Goal: Task Accomplishment & Management: Use online tool/utility

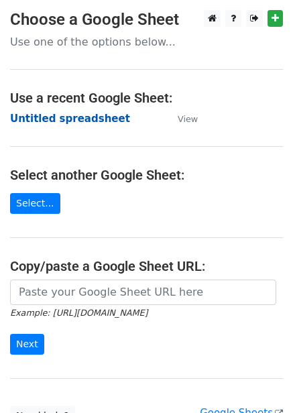
click at [74, 121] on strong "Untitled spreadsheet" at bounding box center [70, 119] width 120 height 12
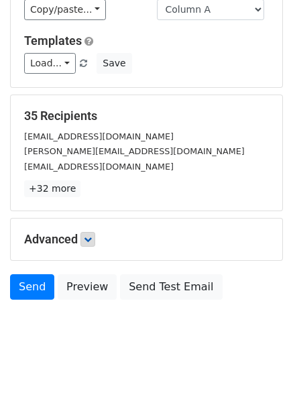
scroll to position [108, 0]
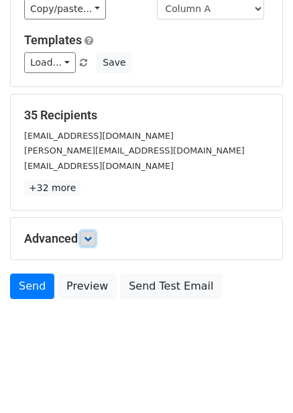
click at [91, 239] on icon at bounding box center [88, 239] width 8 height 8
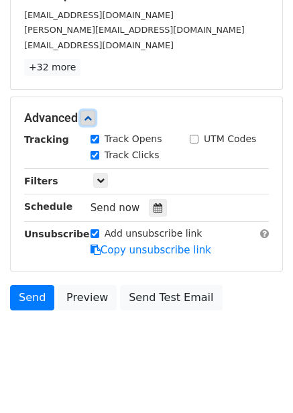
scroll to position [239, 0]
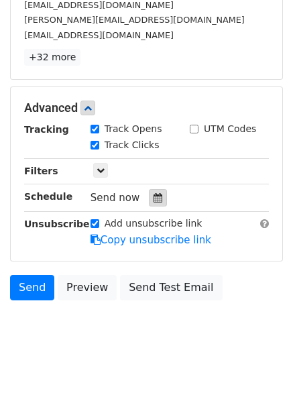
click at [154, 199] on icon at bounding box center [158, 197] width 9 height 9
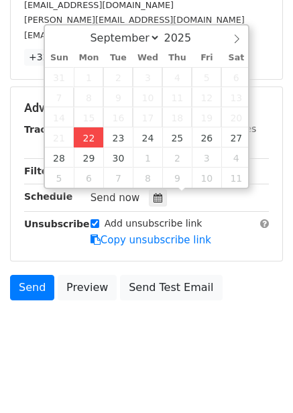
type input "2025-09-22 12:00"
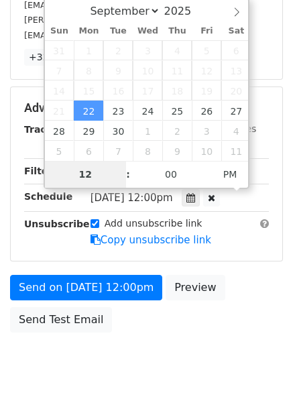
type input "4"
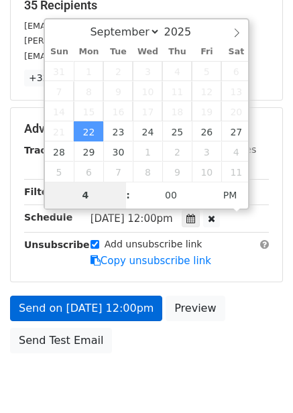
scroll to position [239, 0]
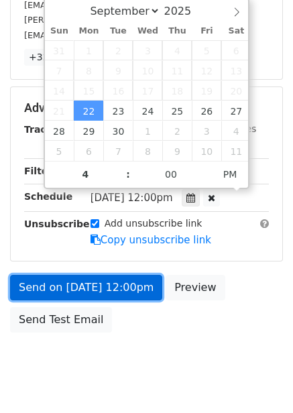
type input "2025-09-22 16:00"
click at [139, 290] on link "Send on Sep 22 at 12:00pm" at bounding box center [86, 287] width 152 height 25
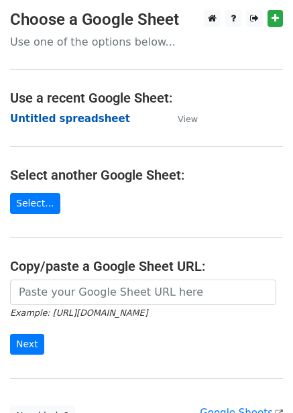
click at [93, 119] on strong "Untitled spreadsheet" at bounding box center [70, 119] width 120 height 12
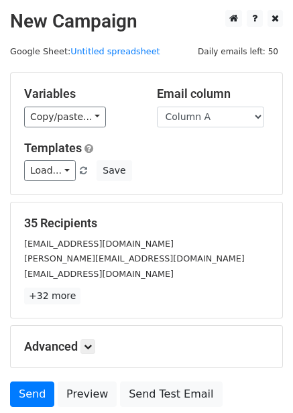
click at [221, 122] on select "Column A Column B Column C Column D Column E Column F" at bounding box center [210, 117] width 107 height 21
click at [223, 122] on select "Column A Column B Column C Column D Column E Column F" at bounding box center [210, 117] width 107 height 21
select select "Column B"
click at [157, 107] on select "Column A Column B Column C Column D Column E Column F" at bounding box center [210, 117] width 107 height 21
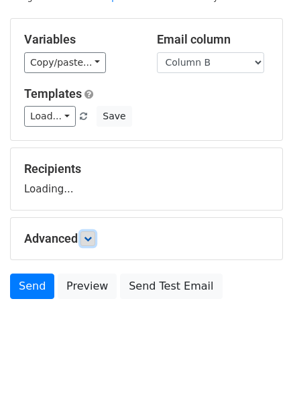
click at [88, 239] on icon at bounding box center [88, 239] width 8 height 8
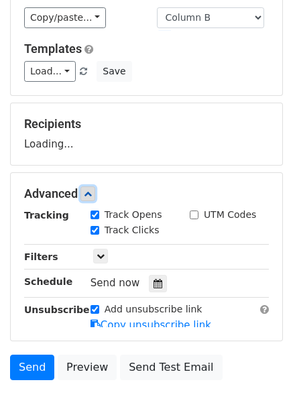
scroll to position [164, 0]
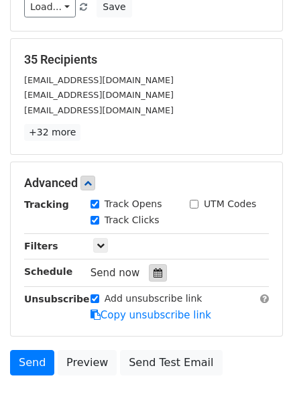
click at [156, 280] on div at bounding box center [158, 272] width 18 height 17
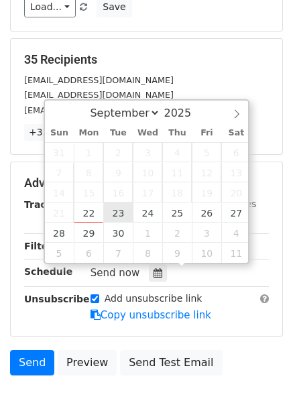
type input "2025-09-23 12:00"
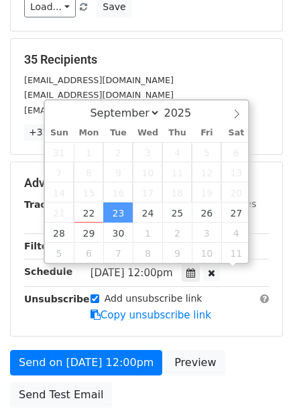
scroll to position [1, 0]
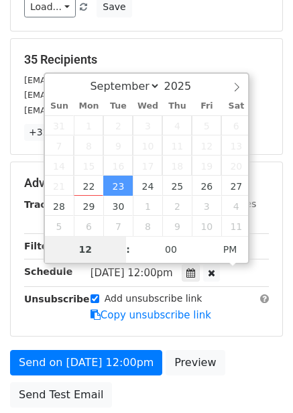
type input "5"
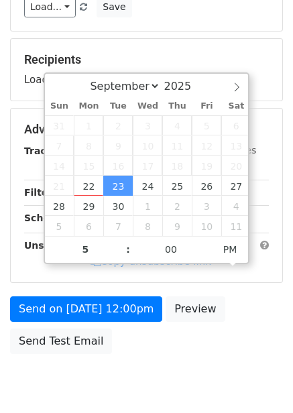
type input "2025-09-23 17:00"
click at [187, 339] on div "Send on Sep 23 at 12:00pm Preview Send Test Email" at bounding box center [146, 328] width 293 height 64
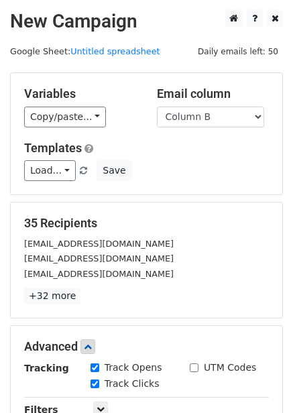
scroll to position [272, 0]
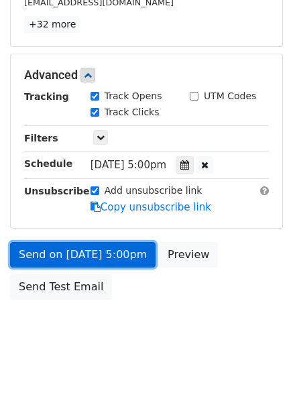
click at [137, 254] on link "Send on Sep 23 at 5:00pm" at bounding box center [82, 254] width 145 height 25
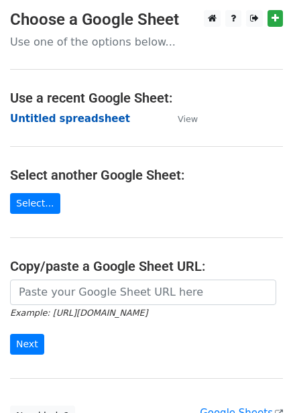
click at [80, 113] on strong "Untitled spreadsheet" at bounding box center [70, 119] width 120 height 12
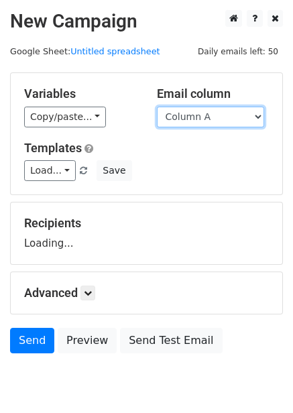
click at [205, 116] on select "Column A Column B Column C Column D Column E Column F" at bounding box center [210, 117] width 107 height 21
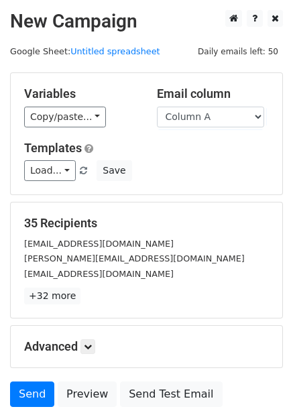
click at [221, 128] on div "Variables Copy/paste... {{Column A}} {{Column B}} {{Column C}} {{Column D}} {{C…" at bounding box center [147, 133] width 272 height 121
click at [223, 127] on select "Column A Column B Column C Column D Column E Column F" at bounding box center [210, 117] width 107 height 21
select select "Column C"
click at [157, 107] on select "Column A Column B Column C Column D Column E Column F" at bounding box center [210, 117] width 107 height 21
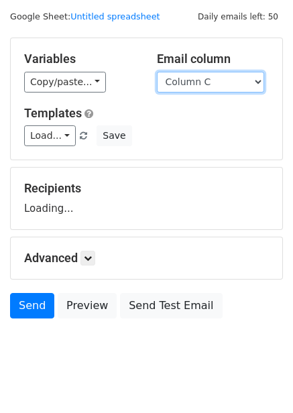
scroll to position [54, 0]
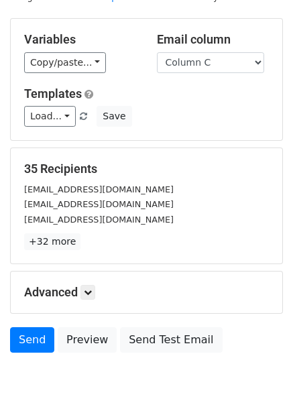
click at [83, 301] on div "Advanced Tracking Track Opens UTM Codes Track Clicks Filters Only include sprea…" at bounding box center [147, 293] width 272 height 42
click at [91, 286] on link at bounding box center [87, 292] width 15 height 15
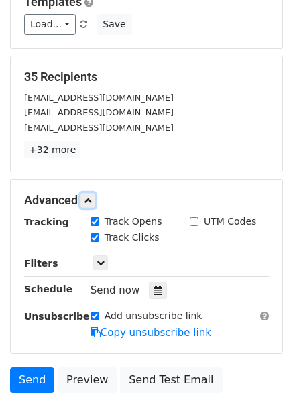
scroll to position [239, 0]
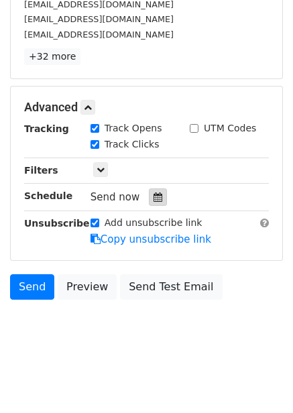
click at [154, 194] on icon at bounding box center [158, 196] width 9 height 9
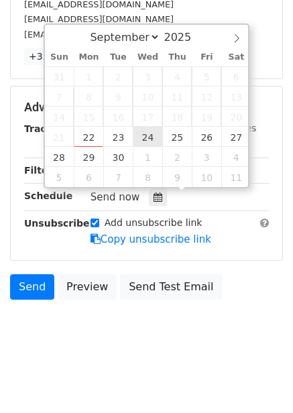
type input "2025-09-24 12:00"
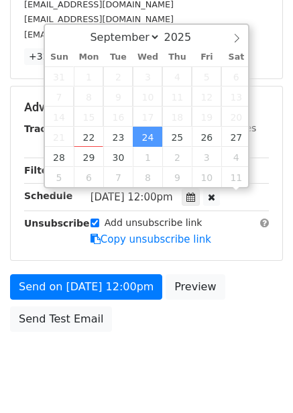
scroll to position [1, 0]
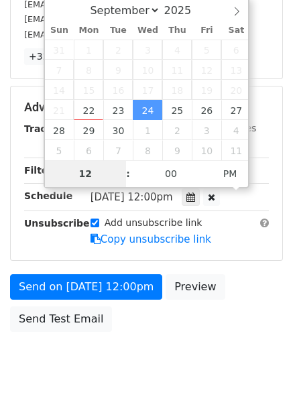
type input "6"
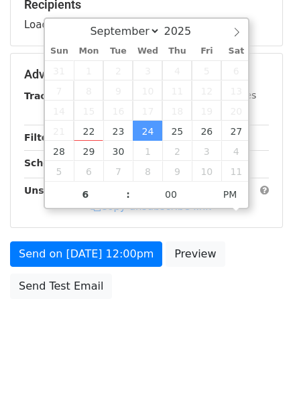
type input "2025-09-24 18:00"
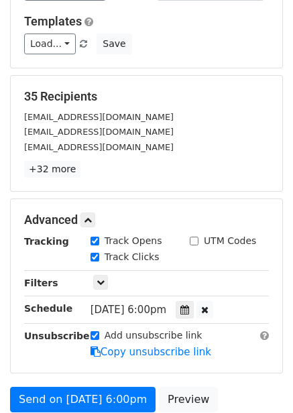
scroll to position [272, 0]
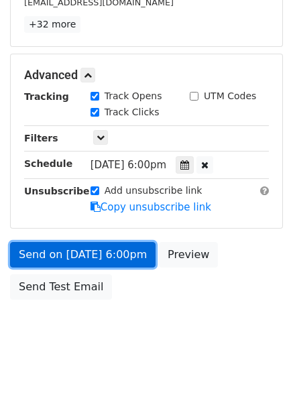
click at [136, 256] on link "Send on Sep 24 at 6:00pm" at bounding box center [82, 254] width 145 height 25
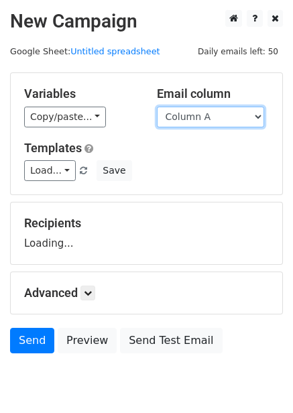
click at [196, 117] on select "Column A Column B Column C Column D Column E Column F" at bounding box center [210, 117] width 107 height 21
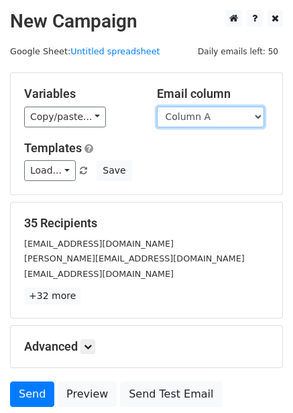
select select "Column D"
click at [157, 107] on select "Column A Column B Column C Column D Column E Column F" at bounding box center [210, 117] width 107 height 21
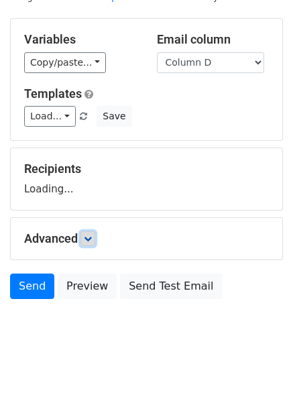
click at [92, 235] on icon at bounding box center [88, 239] width 8 height 8
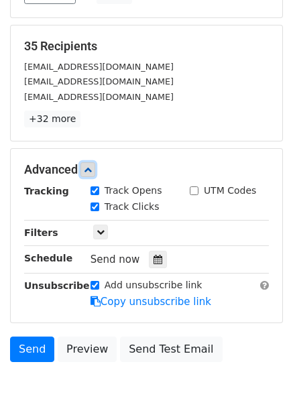
scroll to position [179, 0]
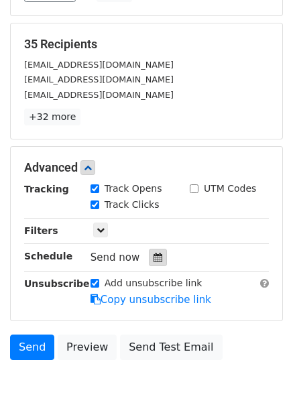
click at [155, 250] on div at bounding box center [158, 257] width 18 height 17
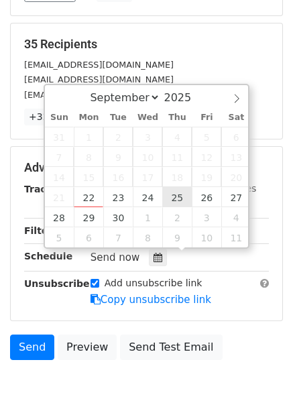
type input "2025-09-25 12:00"
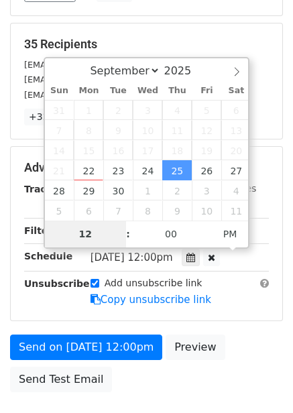
type input "7"
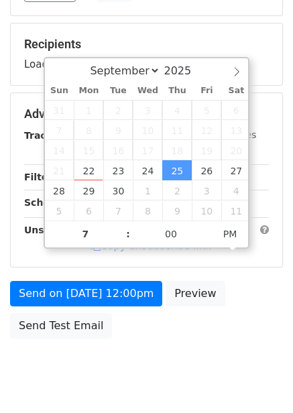
type input "2025-09-25 19:00"
click at [180, 339] on div "Send on Sep 25 at 12:00pm Preview Send Test Email" at bounding box center [146, 313] width 293 height 64
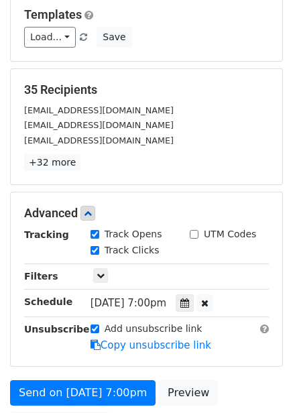
scroll to position [272, 0]
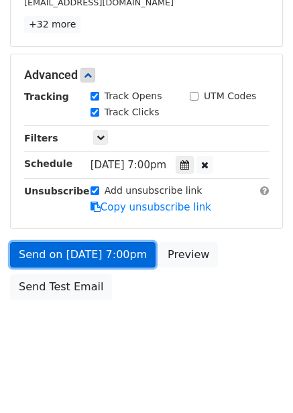
click at [137, 248] on link "Send on Sep 25 at 7:00pm" at bounding box center [82, 254] width 145 height 25
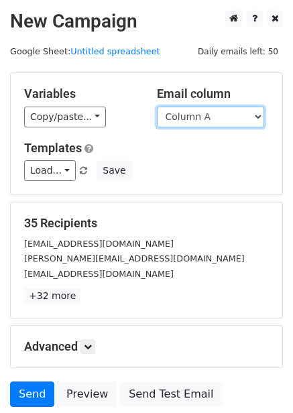
click at [230, 117] on select "Column A Column B Column C Column D Column E Column F" at bounding box center [210, 117] width 107 height 21
select select "Column E"
click at [157, 107] on select "Column A Column B Column C Column D Column E Column F" at bounding box center [210, 117] width 107 height 21
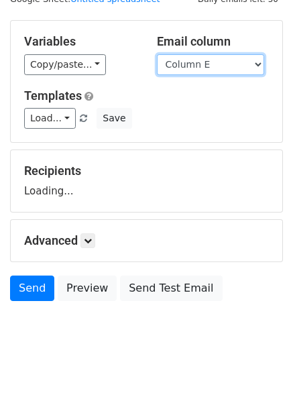
scroll to position [54, 0]
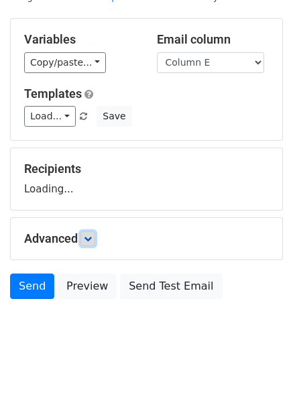
click at [90, 245] on link at bounding box center [87, 238] width 15 height 15
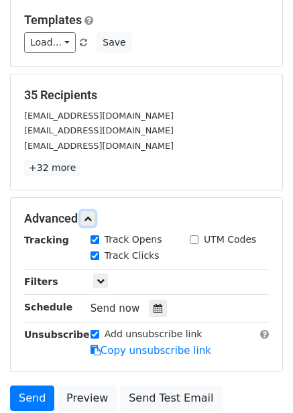
scroll to position [183, 0]
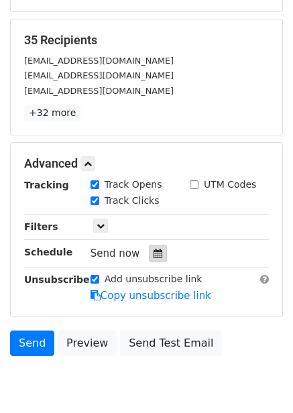
click at [154, 257] on icon at bounding box center [158, 253] width 9 height 9
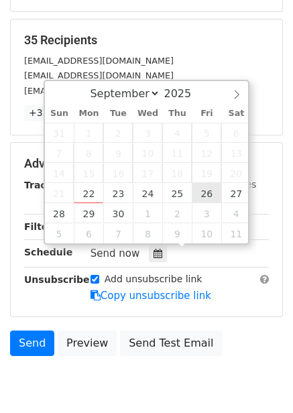
type input "2025-09-26 12:00"
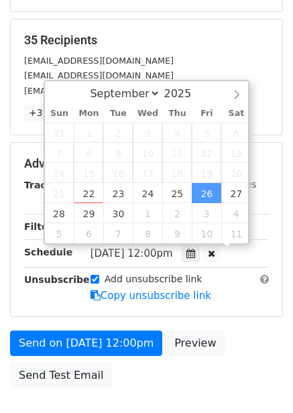
scroll to position [1, 0]
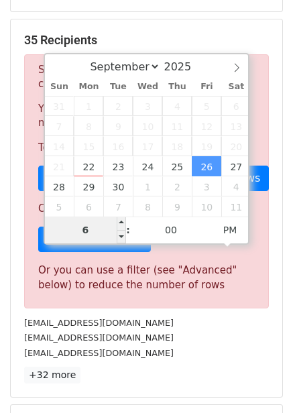
click at [108, 227] on input "6" at bounding box center [86, 230] width 82 height 27
click at [108, 227] on input "9" at bounding box center [86, 230] width 82 height 27
type input "8"
type input "2025-09-26 20:00"
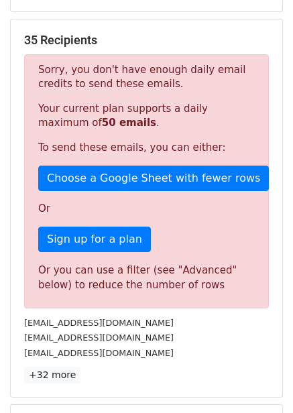
click at [180, 343] on div "contact@playloom.com" at bounding box center [146, 337] width 265 height 15
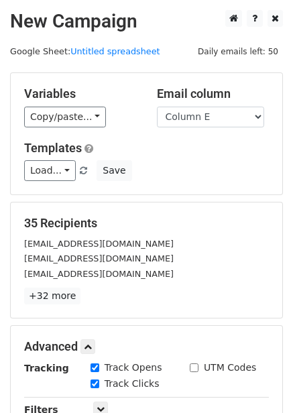
scroll to position [268, 0]
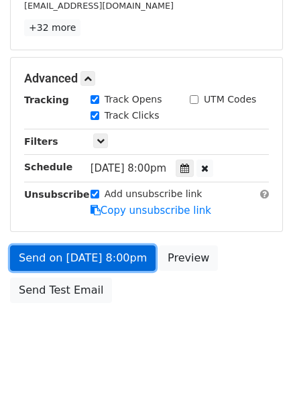
click at [145, 260] on link "Send on Sep 26 at 8:00pm" at bounding box center [82, 257] width 145 height 25
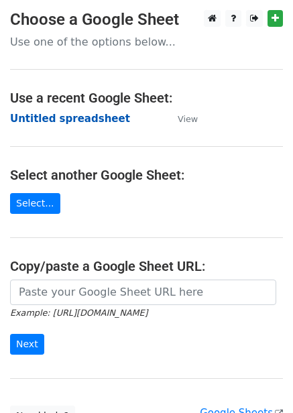
click at [71, 119] on strong "Untitled spreadsheet" at bounding box center [70, 119] width 120 height 12
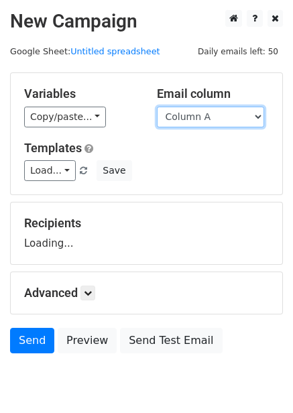
click at [222, 120] on select "Column A Column B Column C Column D Column E Column F" at bounding box center [210, 117] width 107 height 21
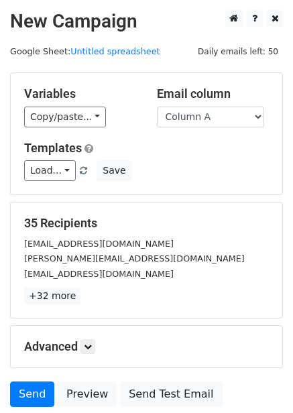
click at [213, 224] on h5 "35 Recipients" at bounding box center [146, 223] width 245 height 15
click at [215, 127] on select "Column A Column B Column C Column D Column E Column F" at bounding box center [210, 117] width 107 height 21
select select "Column F"
click at [157, 107] on select "Column A Column B Column C Column D Column E Column F" at bounding box center [210, 117] width 107 height 21
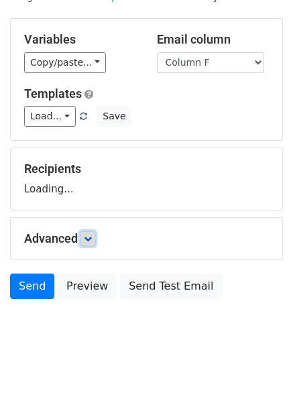
click at [89, 238] on icon at bounding box center [88, 239] width 8 height 8
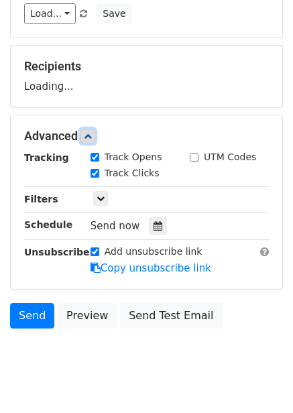
scroll to position [162, 0]
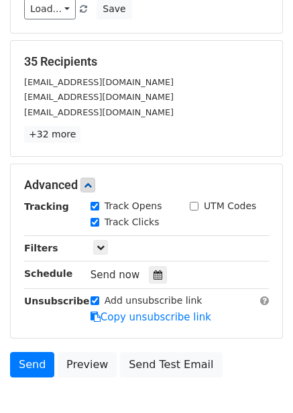
click at [156, 219] on div "Track Clicks" at bounding box center [129, 223] width 99 height 16
click at [154, 273] on icon at bounding box center [158, 274] width 9 height 9
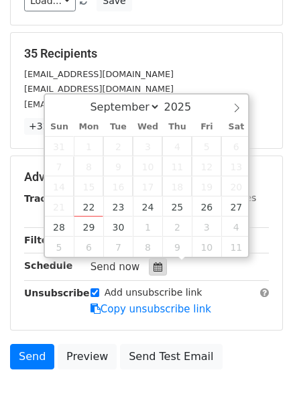
scroll to position [239, 0]
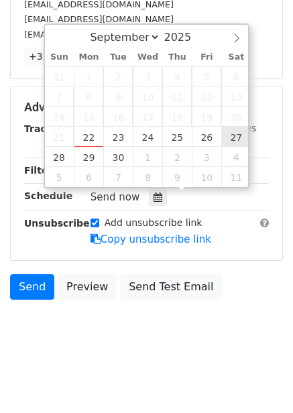
type input "[DATE] 12:00"
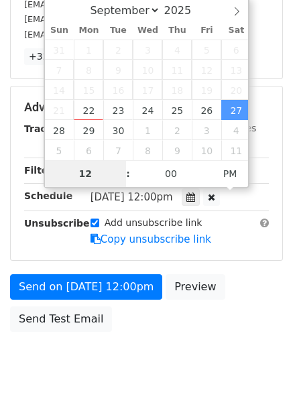
type input "9"
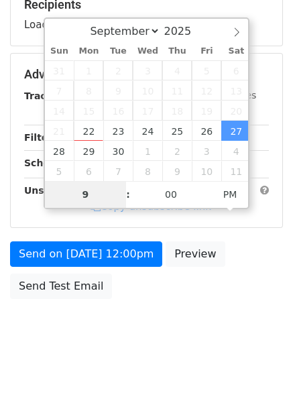
scroll to position [218, 0]
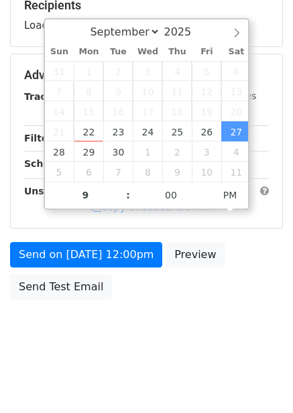
type input "[DATE] 21:00"
click at [192, 292] on div "Send on [DATE] 12:00pm Preview Send Test Email" at bounding box center [146, 274] width 293 height 64
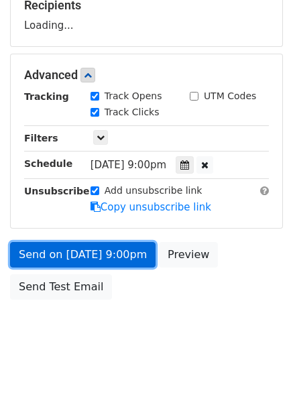
click at [137, 259] on link "Send on [DATE] 9:00pm" at bounding box center [82, 254] width 145 height 25
